Goal: Task Accomplishment & Management: Use online tool/utility

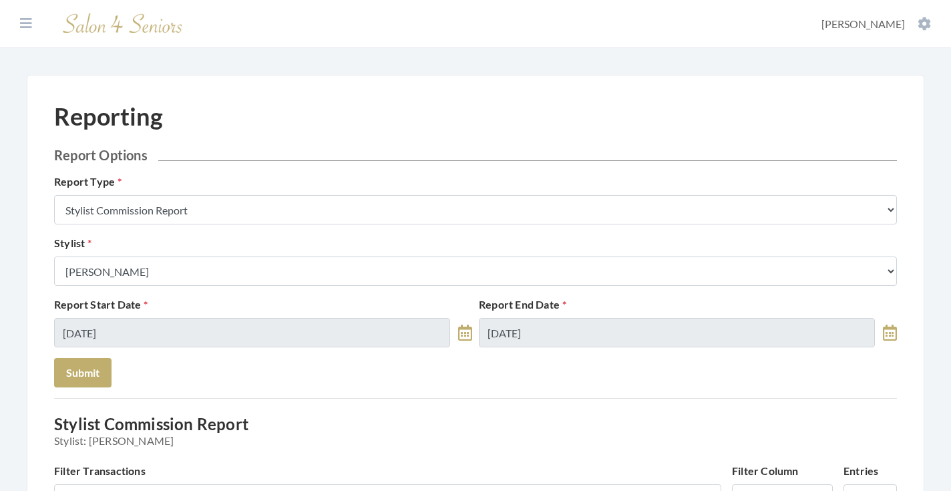
scroll to position [177, 0]
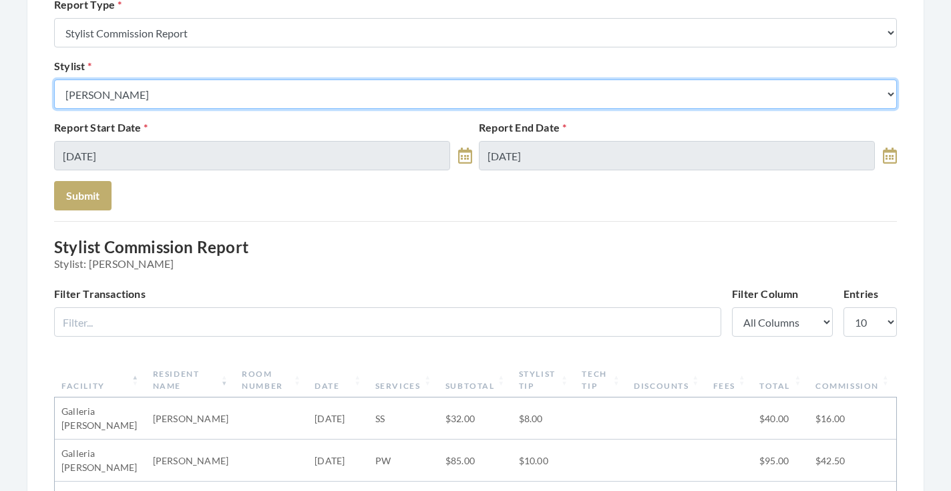
select select "166"
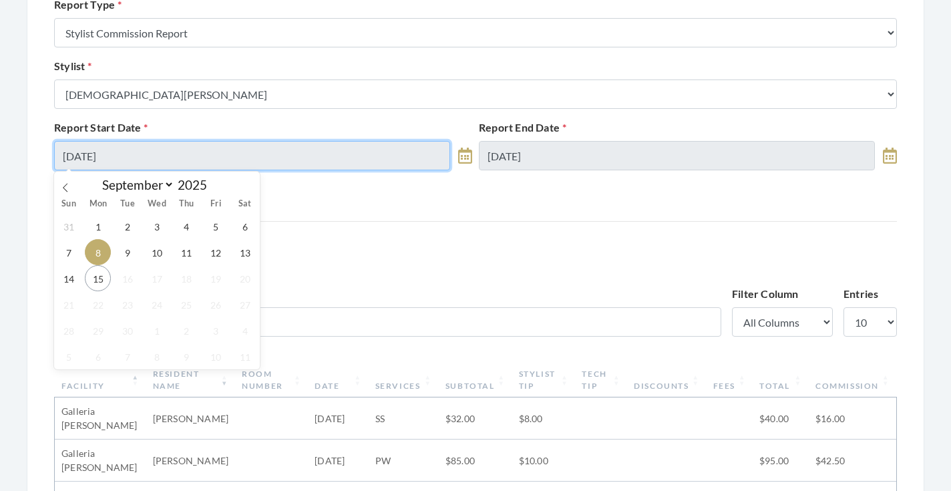
click at [188, 153] on input "[DATE]" at bounding box center [252, 155] width 396 height 29
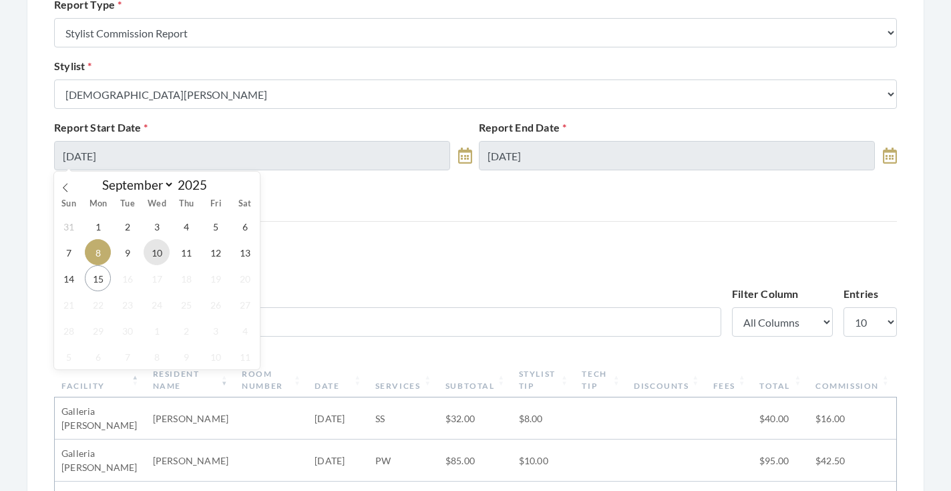
click at [154, 252] on span "10" at bounding box center [157, 252] width 26 height 26
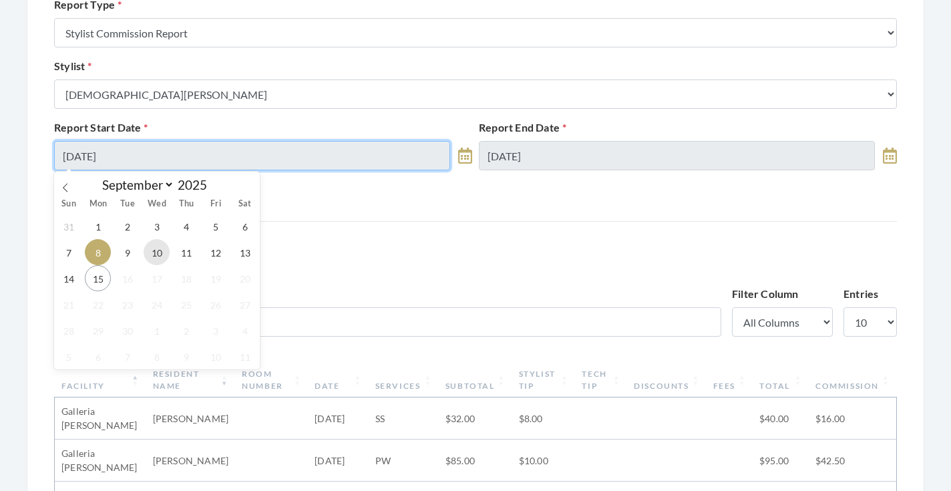
type input "[DATE]"
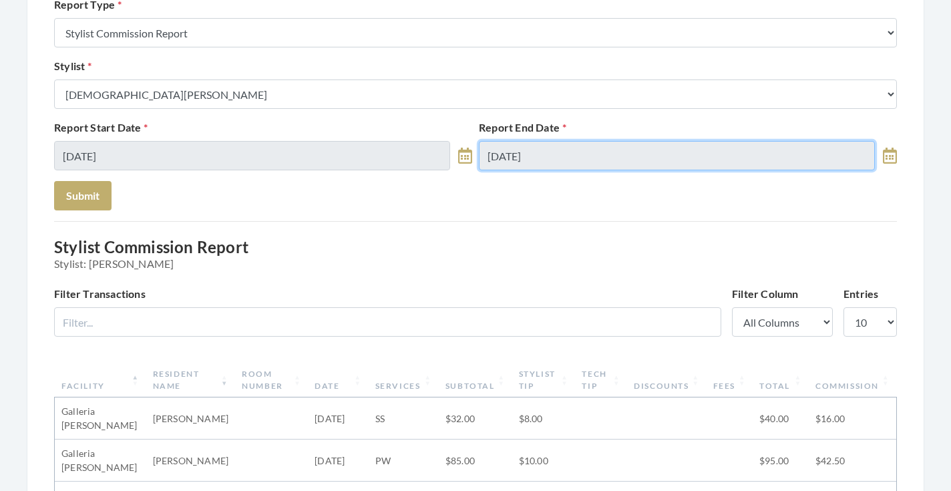
click at [530, 164] on input "[DATE]" at bounding box center [677, 155] width 396 height 29
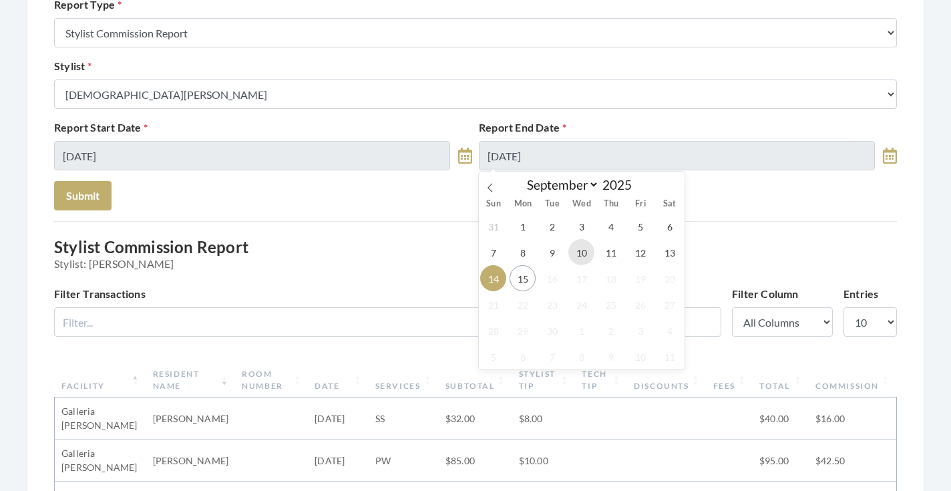
click at [590, 252] on span "10" at bounding box center [581, 252] width 26 height 26
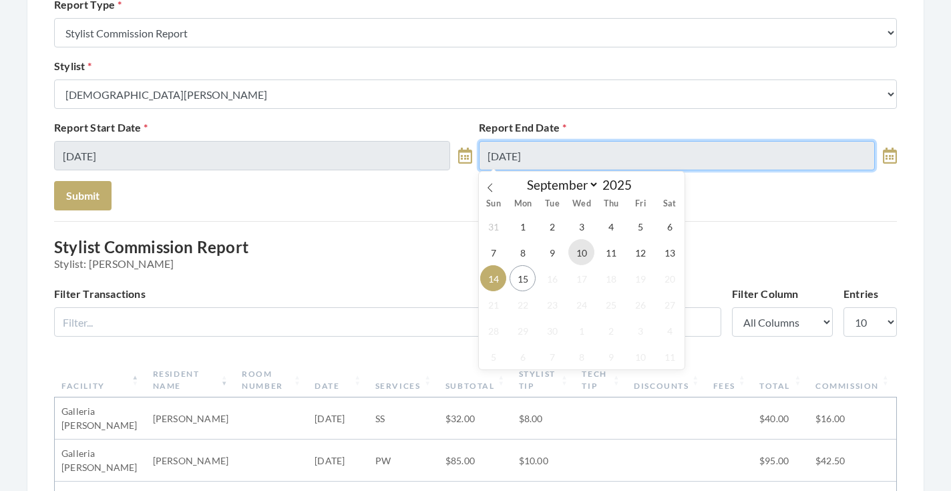
type input "[DATE]"
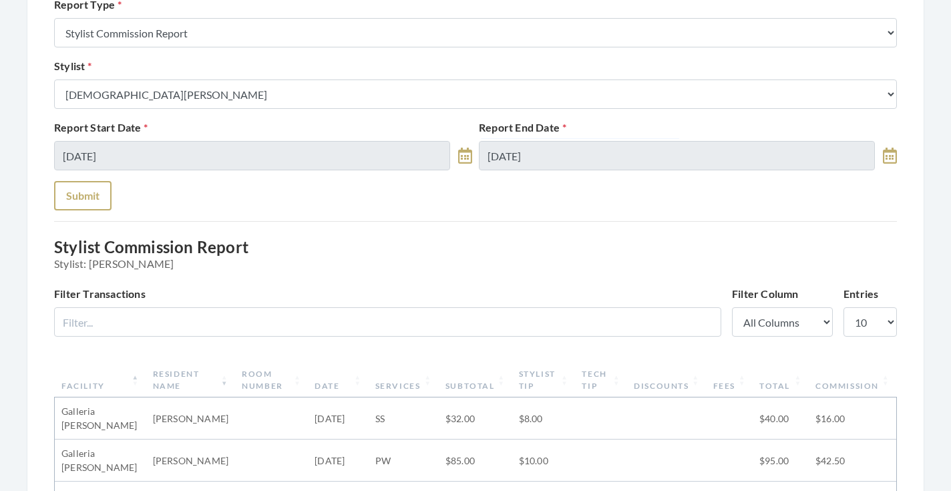
click at [81, 196] on button "Submit" at bounding box center [82, 195] width 57 height 29
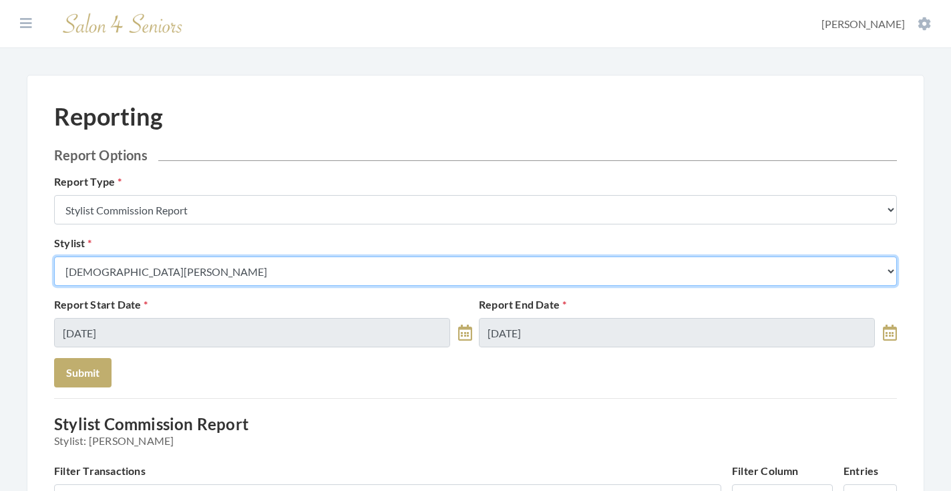
select select "24"
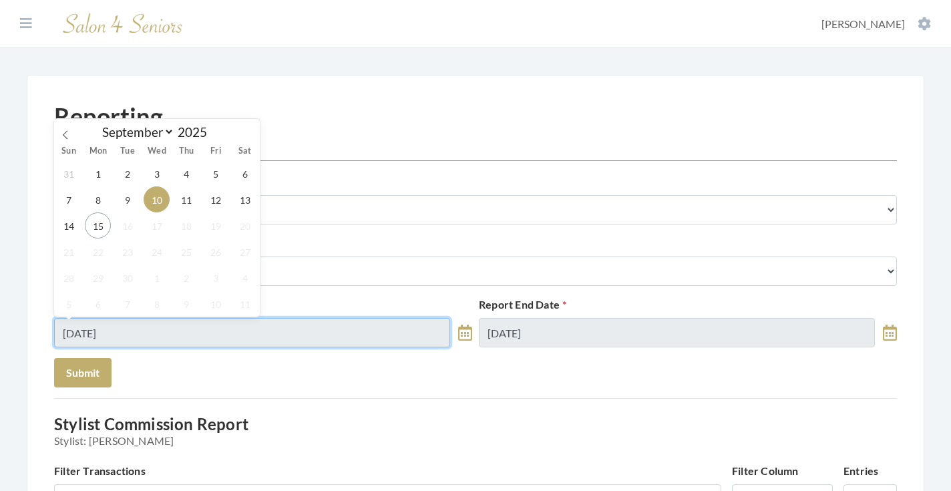
click at [186, 333] on input "[DATE]" at bounding box center [252, 332] width 396 height 29
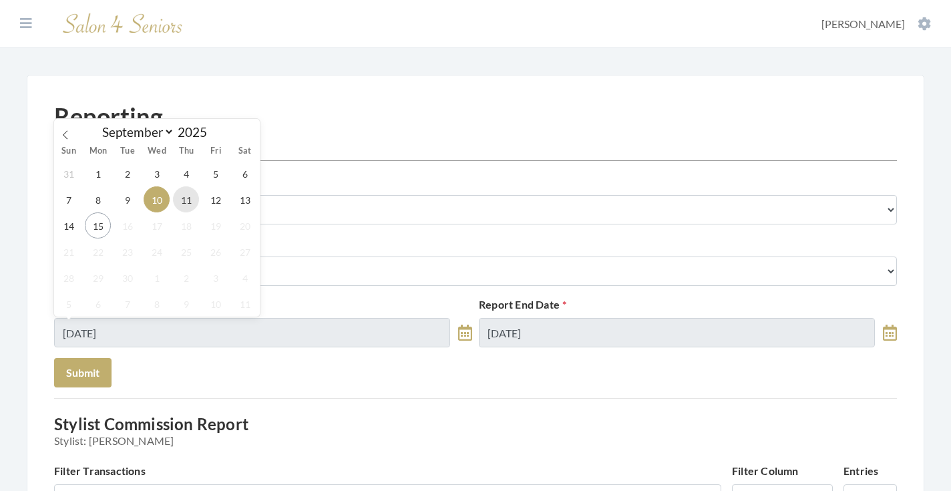
click at [182, 198] on span "11" at bounding box center [186, 199] width 26 height 26
type input "[DATE]"
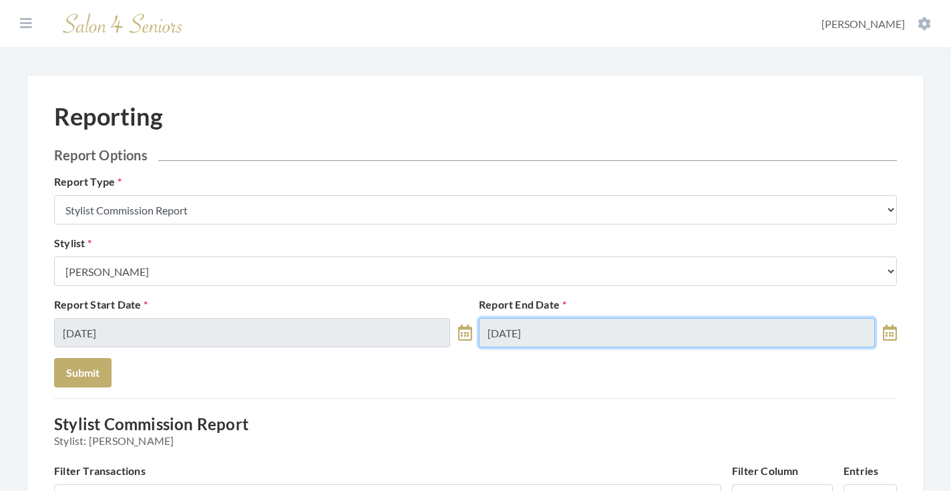
click at [511, 324] on input "[DATE]" at bounding box center [677, 332] width 396 height 29
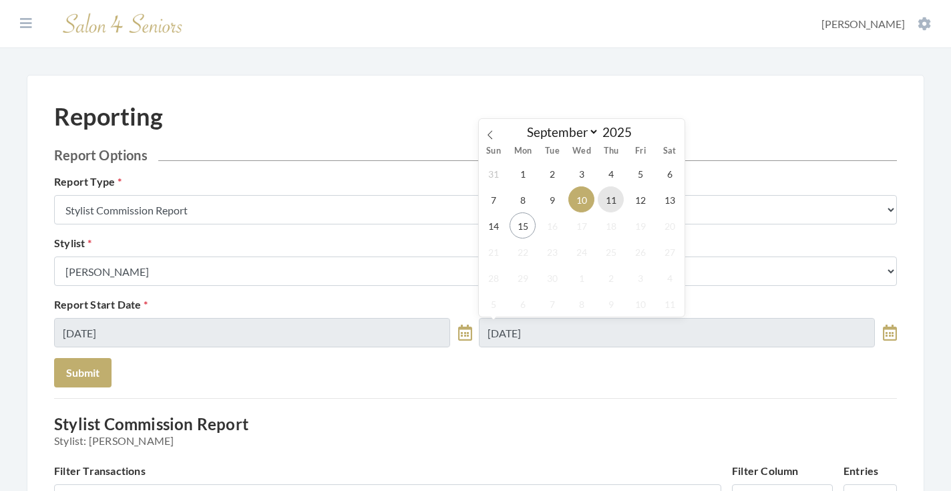
click at [616, 203] on span "11" at bounding box center [611, 199] width 26 height 26
type input "[DATE]"
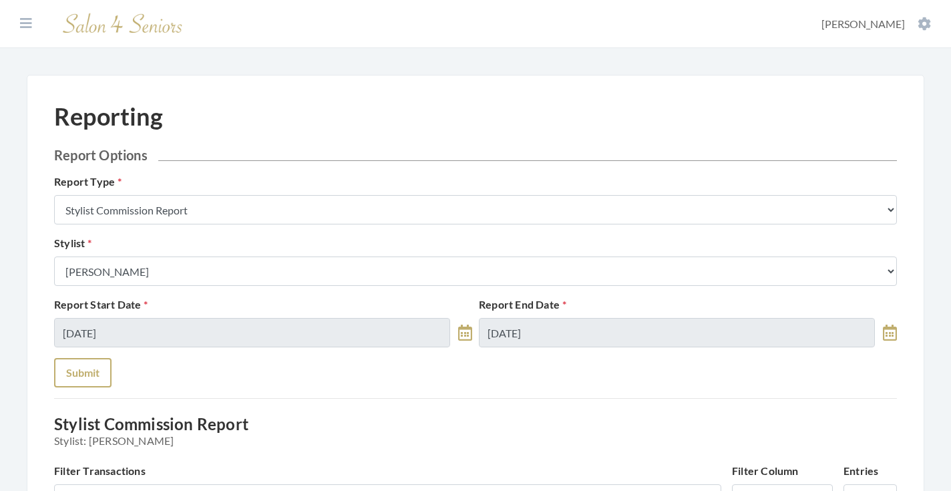
click at [65, 387] on button "Submit" at bounding box center [82, 372] width 57 height 29
